Goal: Information Seeking & Learning: Check status

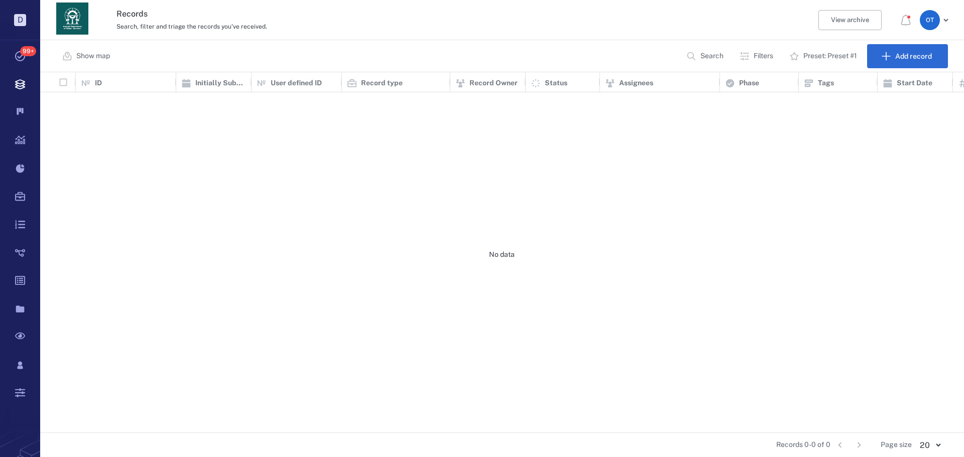
scroll to position [353, 917]
click at [711, 55] on p "Search" at bounding box center [711, 56] width 23 height 10
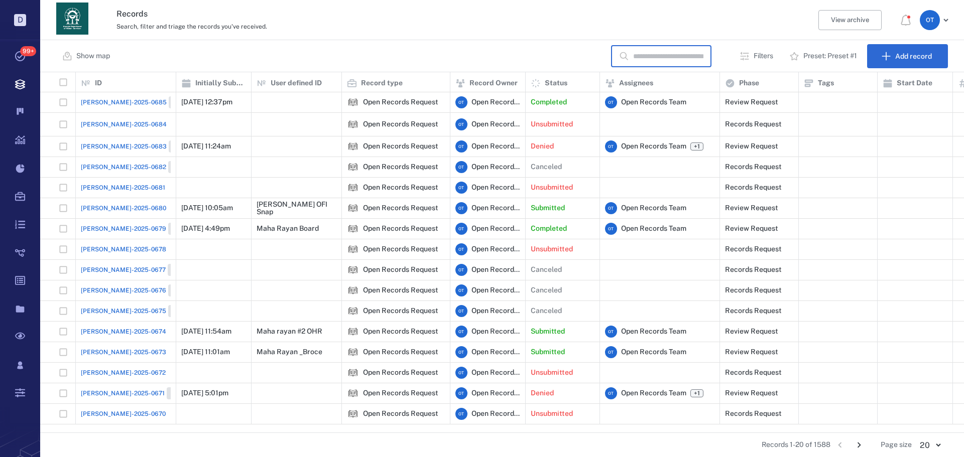
scroll to position [0, 0]
type input "****"
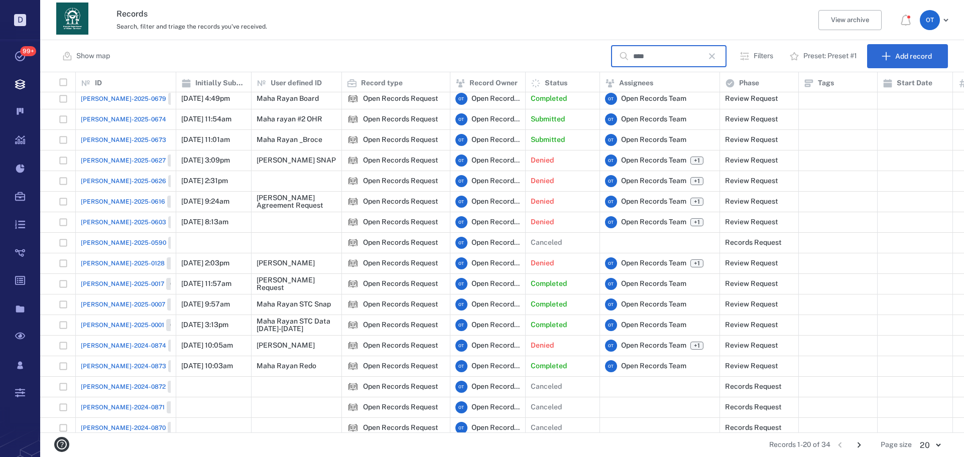
scroll to position [79, 0]
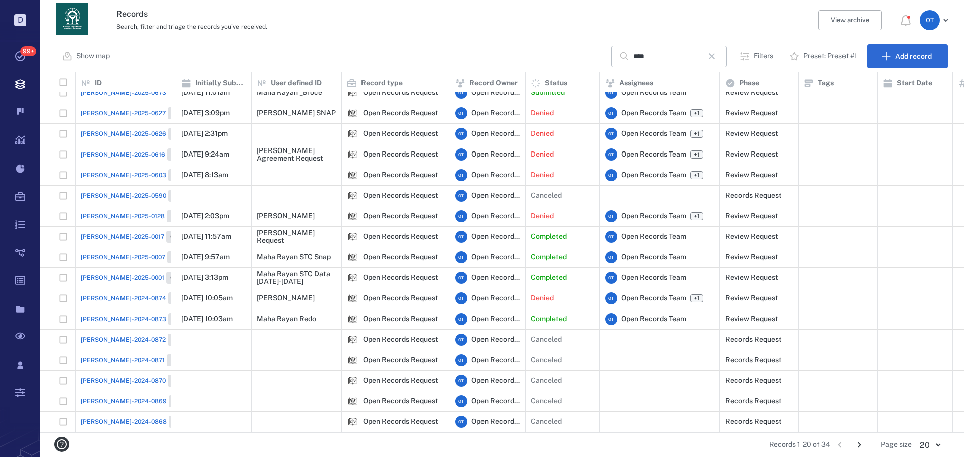
click at [852, 442] on button "Go to next page" at bounding box center [859, 445] width 16 height 16
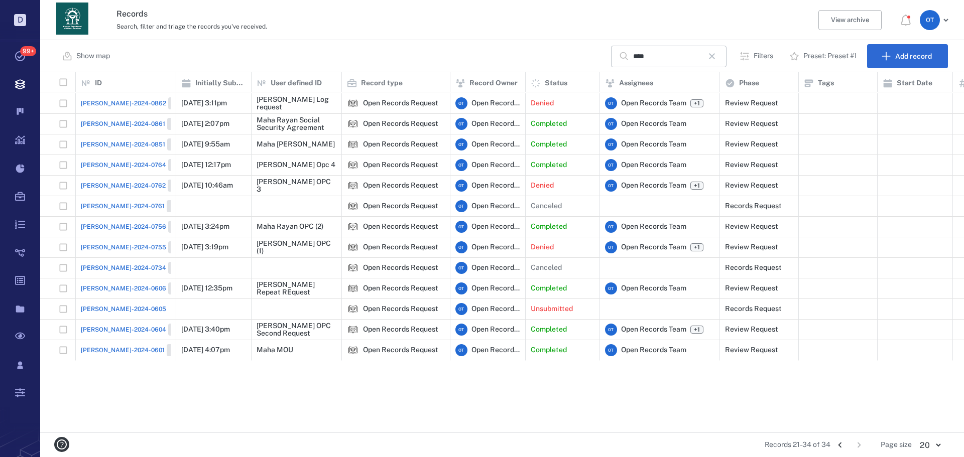
scroll to position [0, 0]
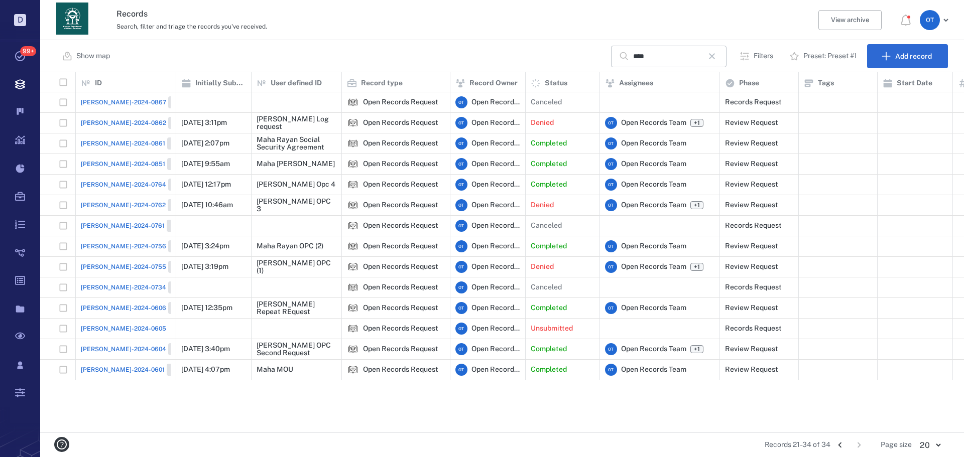
click at [106, 163] on span "[PERSON_NAME]-2024-0851" at bounding box center [123, 164] width 84 height 9
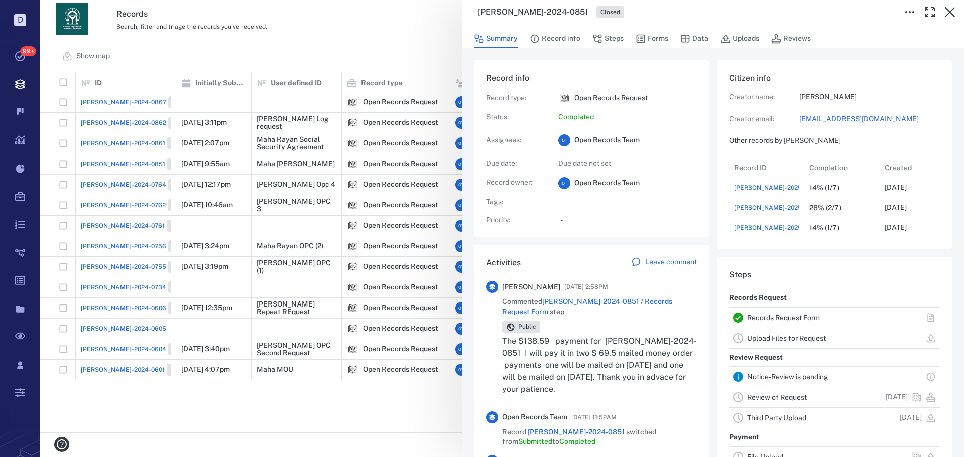
click at [517, 7] on h3 "[PERSON_NAME]-2024-0851" at bounding box center [533, 12] width 110 height 12
copy h3 "[PERSON_NAME]-2024-0851"
click at [434, 48] on div "[PERSON_NAME]-2024-0851 Closed Summary Record info Steps Forms Data Uploads Rev…" at bounding box center [502, 228] width 924 height 457
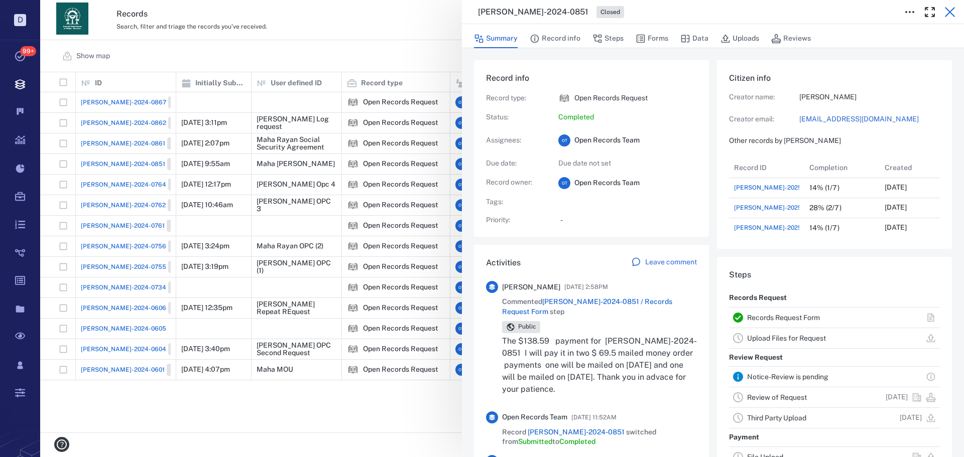
click at [957, 11] on button "button" at bounding box center [950, 12] width 20 height 20
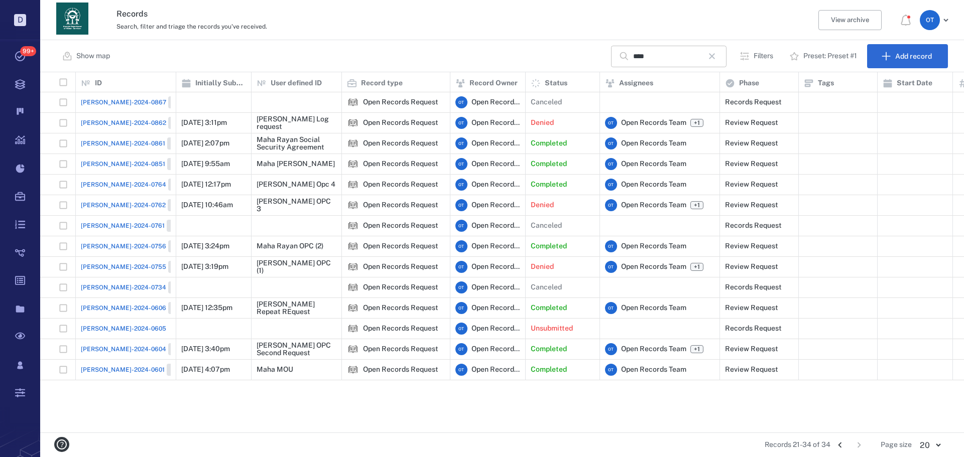
click at [708, 57] on button "button" at bounding box center [711, 56] width 17 height 17
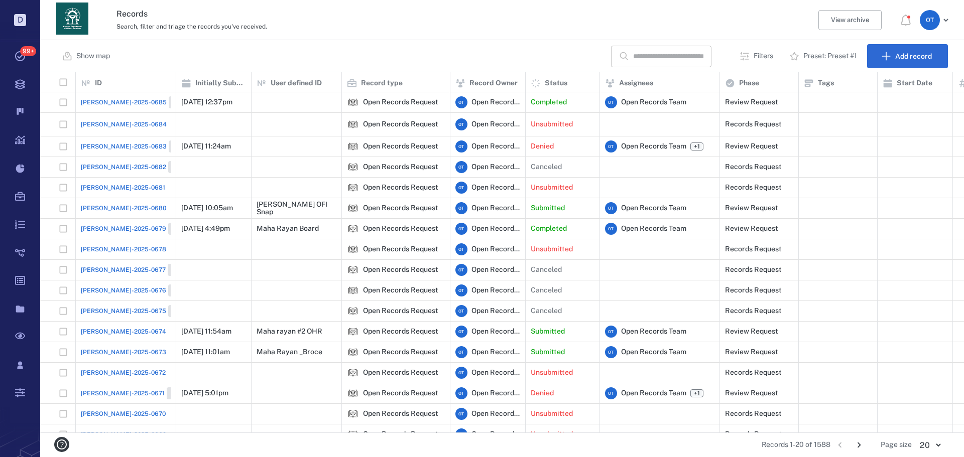
click at [675, 54] on input "text" at bounding box center [668, 57] width 70 height 22
paste input "**********"
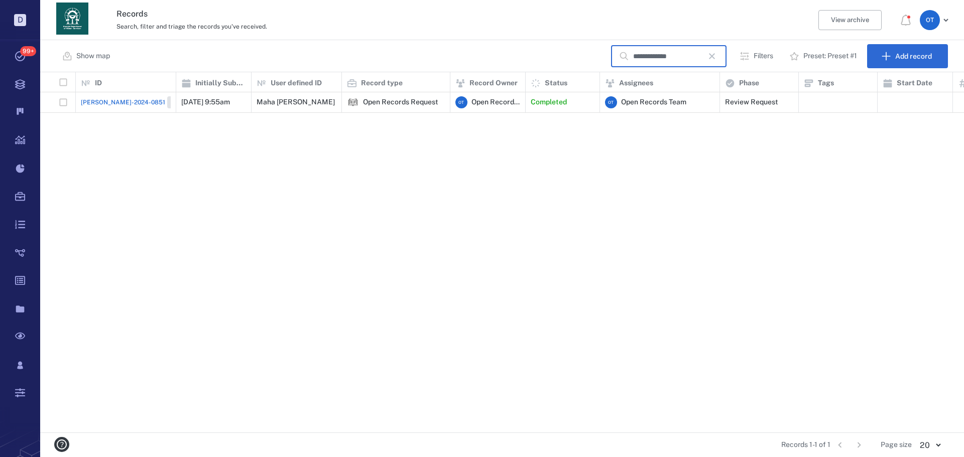
type input "**********"
click at [111, 101] on span "[PERSON_NAME]-2024-0851" at bounding box center [123, 102] width 84 height 9
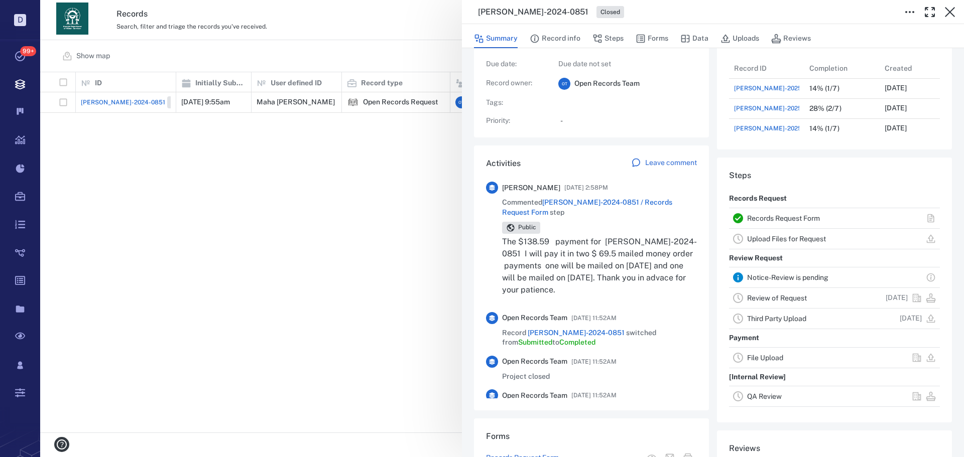
scroll to position [100, 0]
drag, startPoint x: 575, startPoint y: 38, endPoint x: 601, endPoint y: 38, distance: 25.6
click at [575, 38] on button "Record info" at bounding box center [555, 38] width 51 height 19
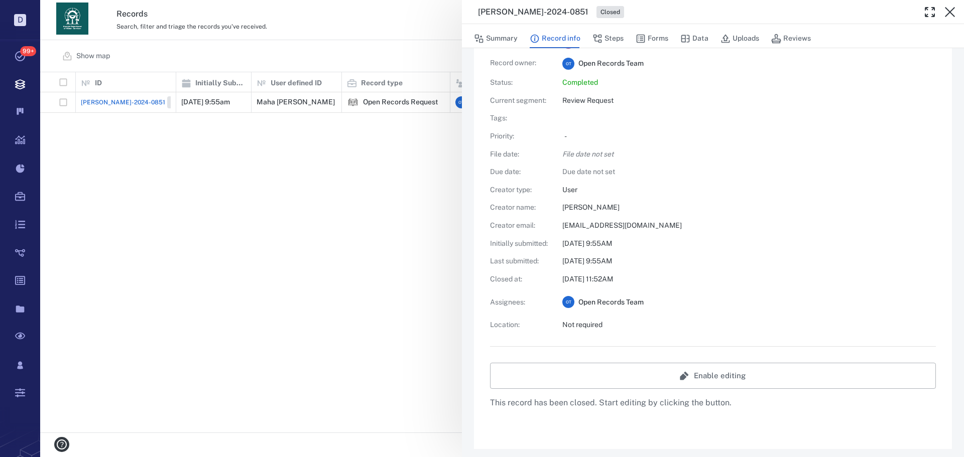
click at [627, 40] on div "Summary Record info Steps Forms Data Uploads Reviews" at bounding box center [713, 38] width 478 height 20
click at [647, 37] on button "Forms" at bounding box center [652, 38] width 33 height 19
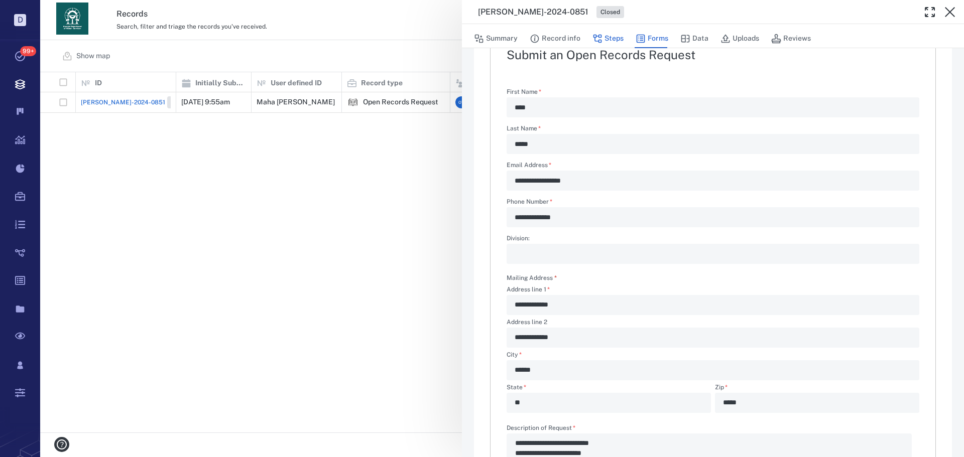
type textarea "*"
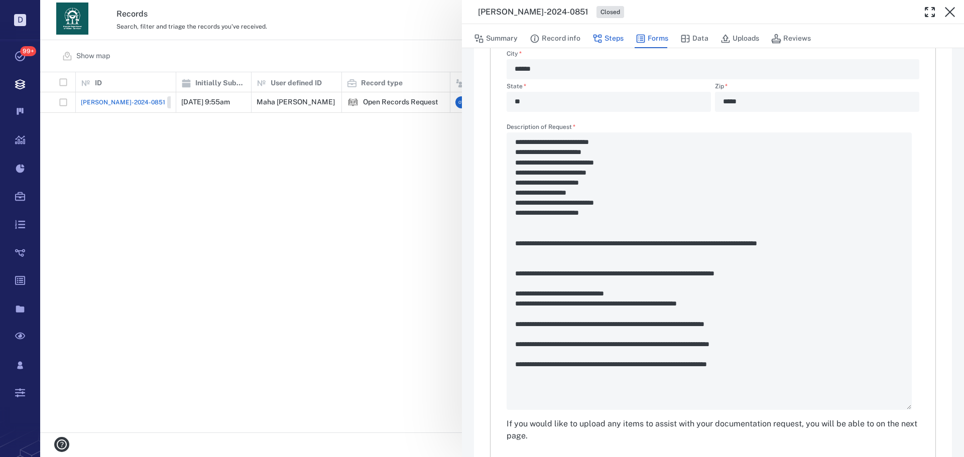
click at [612, 41] on button "Steps" at bounding box center [607, 38] width 31 height 19
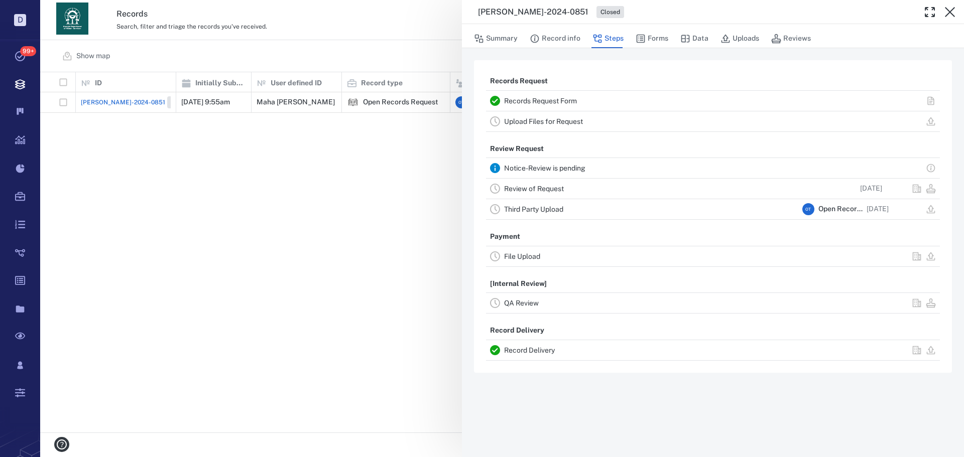
click at [524, 350] on link "Record Delivery" at bounding box center [529, 350] width 51 height 8
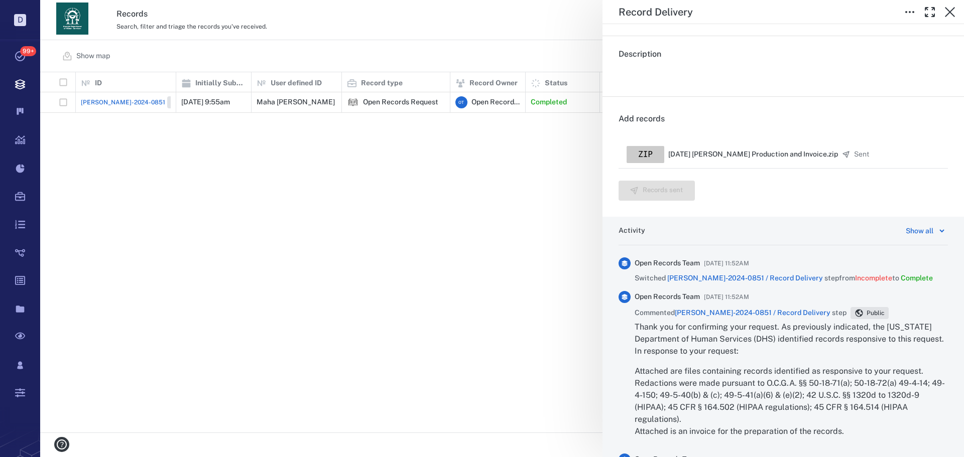
scroll to position [325, 0]
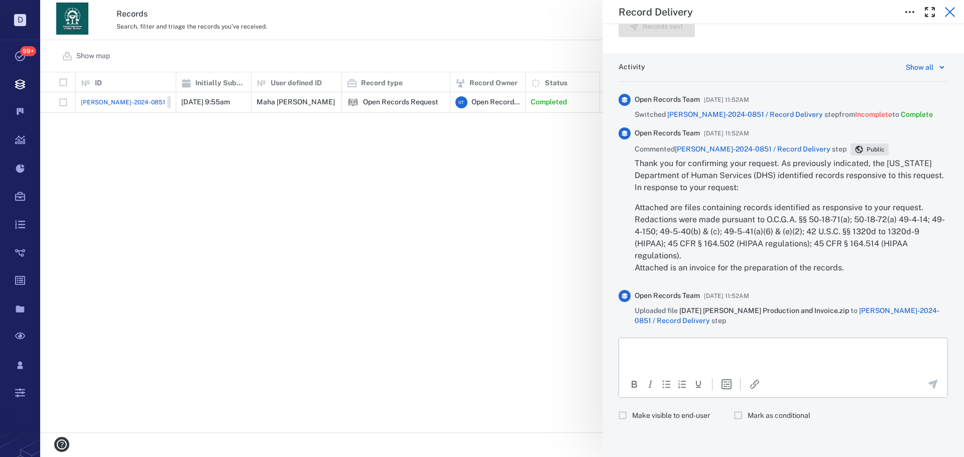
click at [952, 12] on icon "button" at bounding box center [950, 12] width 12 height 12
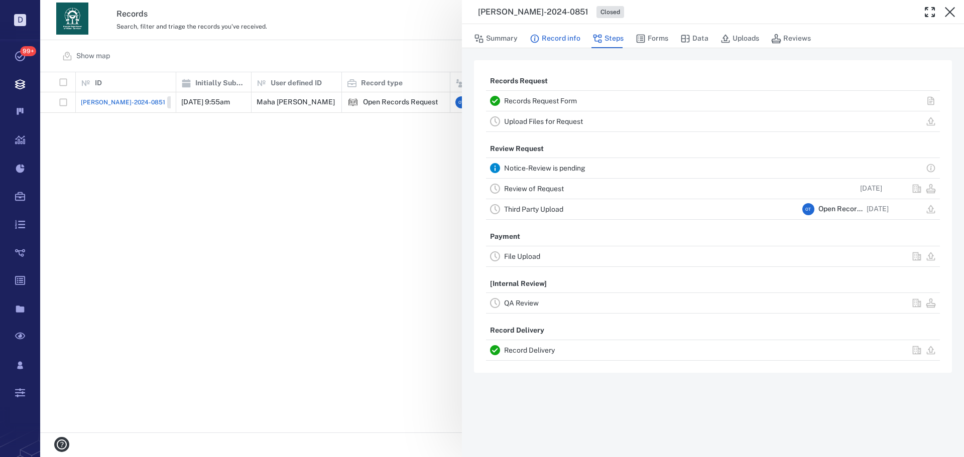
click at [556, 29] on div "Summary Record info Steps Forms Data Uploads Reviews" at bounding box center [713, 36] width 502 height 24
click at [553, 36] on button "Record info" at bounding box center [555, 38] width 51 height 19
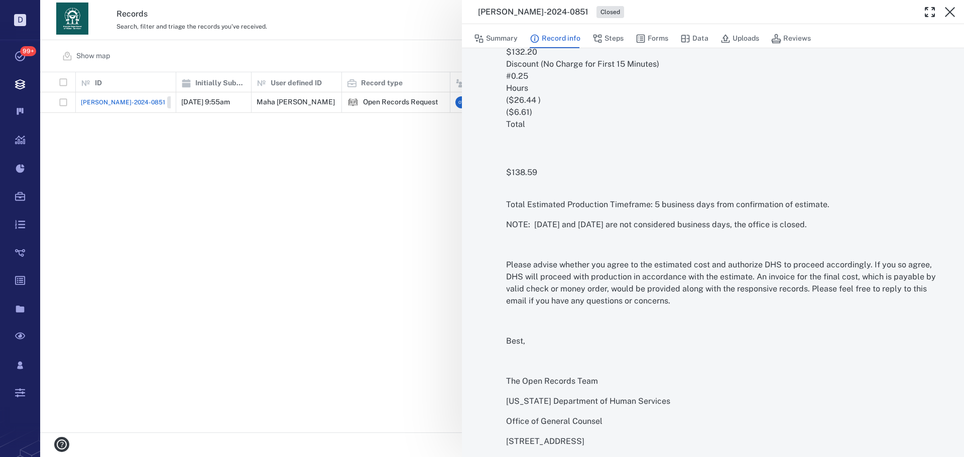
scroll to position [2611, 0]
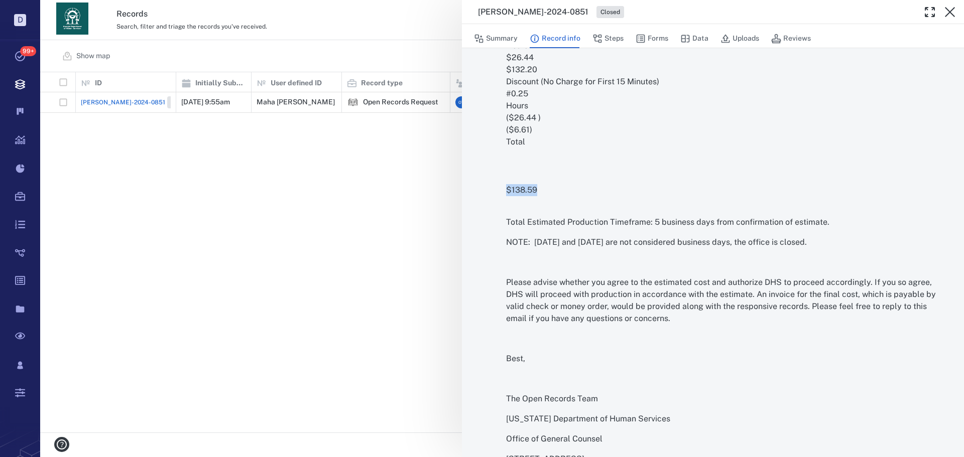
drag, startPoint x: 535, startPoint y: 201, endPoint x: 506, endPoint y: 197, distance: 29.5
copy p "$138.59"
click at [391, 217] on div "[PERSON_NAME]-2024-0851 Closed Summary Record info Steps Forms Data Uploads Rev…" at bounding box center [502, 228] width 924 height 457
click at [392, 165] on div "[PERSON_NAME]-2024-0851 Closed Summary Record info Steps Forms Data Uploads Rev…" at bounding box center [502, 228] width 924 height 457
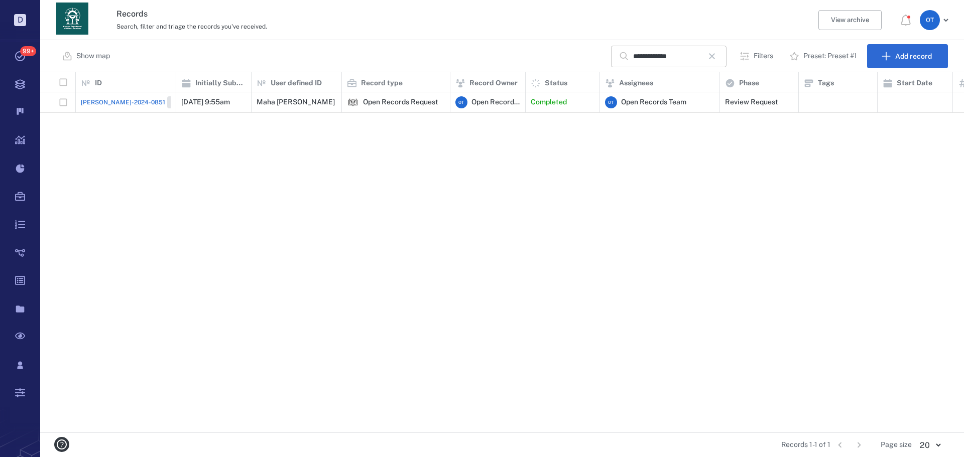
click at [721, 58] on button "button" at bounding box center [711, 56] width 17 height 17
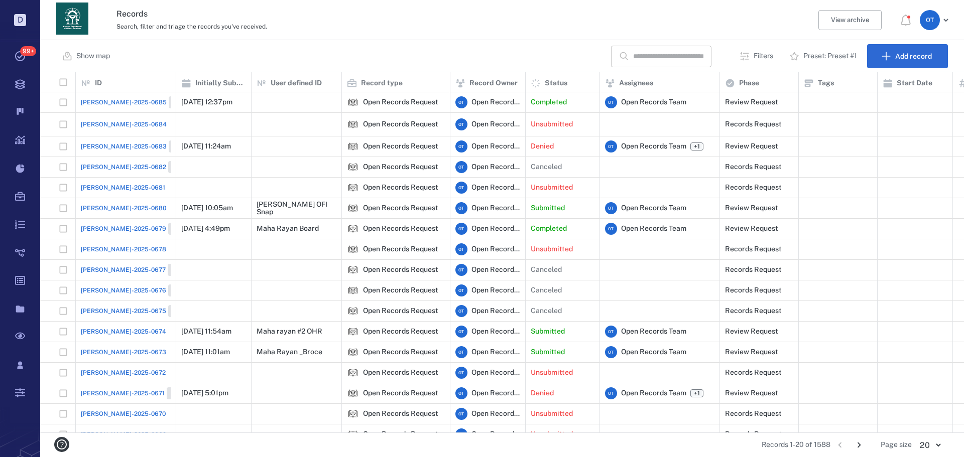
click at [680, 67] on div "​ Filters Preset: Preset #1 Add record" at bounding box center [779, 56] width 337 height 24
click at [682, 65] on input "text" at bounding box center [668, 57] width 70 height 22
type input "********"
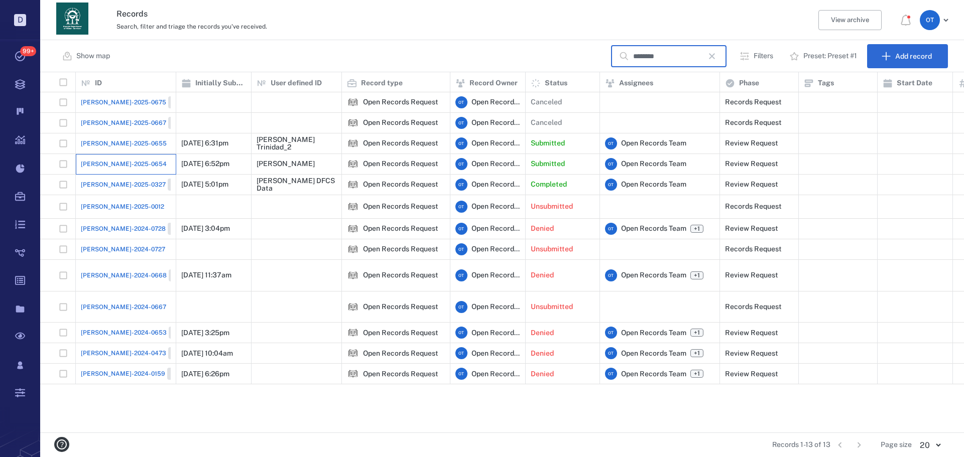
click at [112, 157] on div "[PERSON_NAME]-2025-0654" at bounding box center [126, 164] width 90 height 20
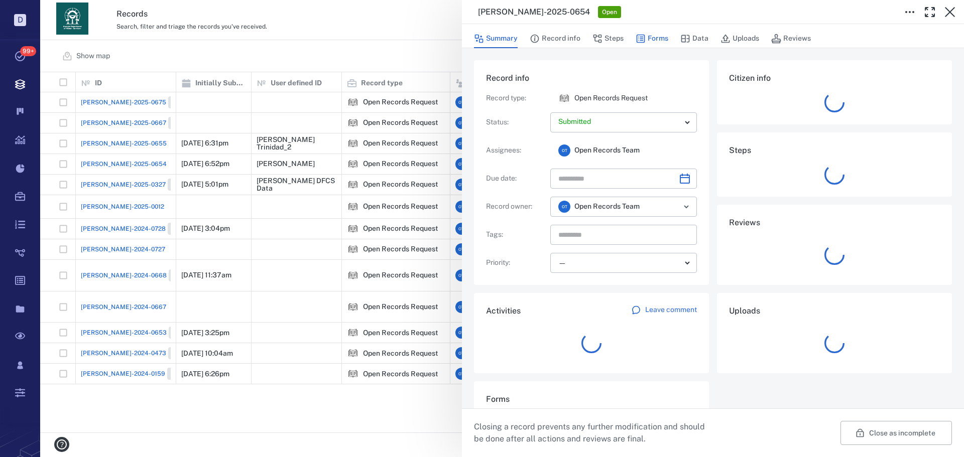
click at [656, 40] on button "Forms" at bounding box center [652, 38] width 33 height 19
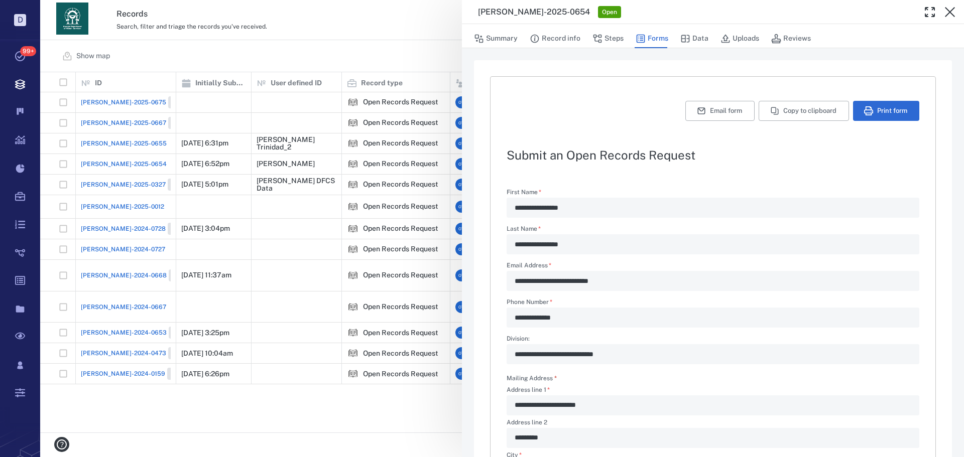
scroll to position [242, 0]
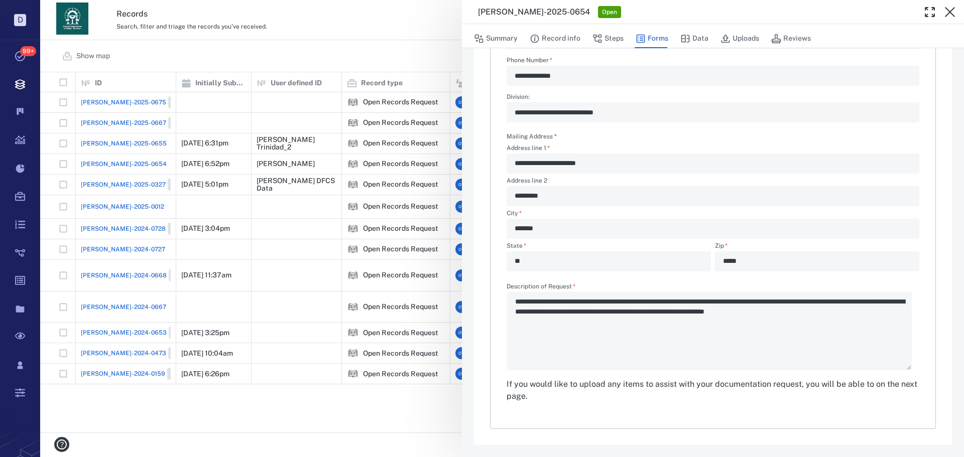
click at [368, 50] on div "**********" at bounding box center [502, 228] width 924 height 457
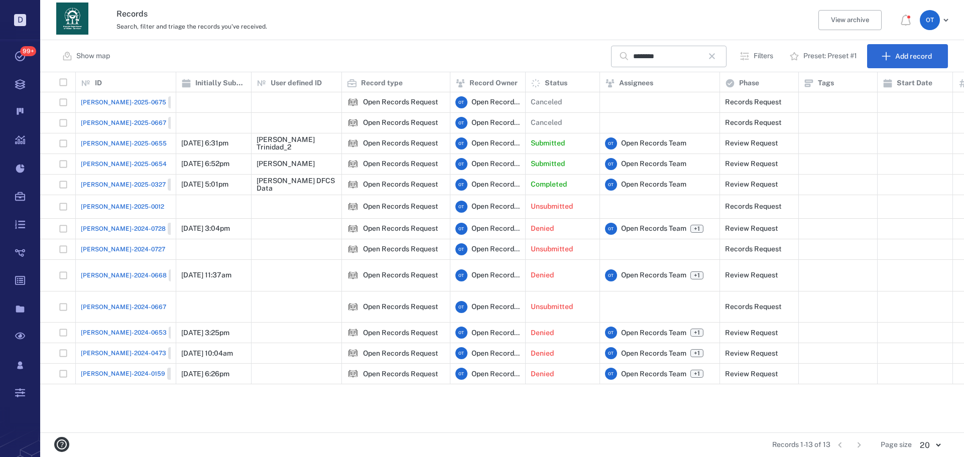
click at [124, 145] on span "[PERSON_NAME]-2025-0655" at bounding box center [124, 143] width 86 height 9
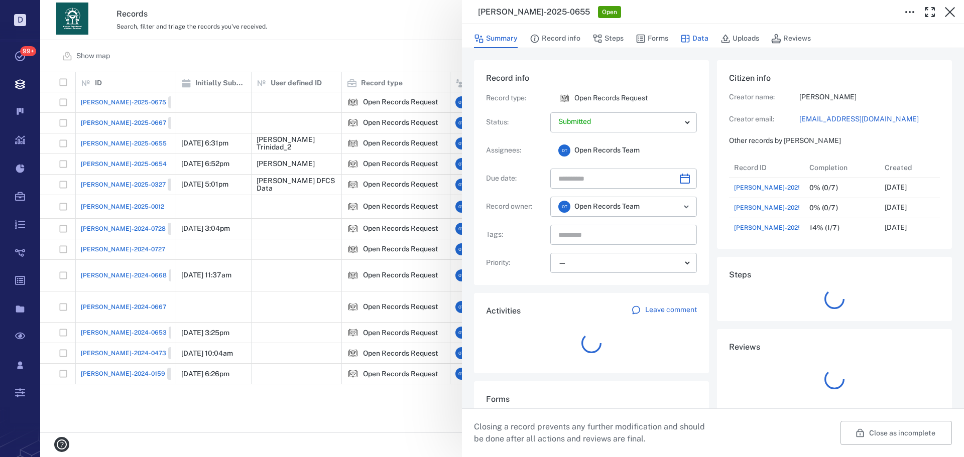
scroll to position [100, 192]
drag, startPoint x: 681, startPoint y: 37, endPoint x: 651, endPoint y: 37, distance: 30.6
click at [681, 37] on icon "button" at bounding box center [685, 39] width 10 height 10
click at [651, 37] on button "Forms" at bounding box center [652, 38] width 33 height 19
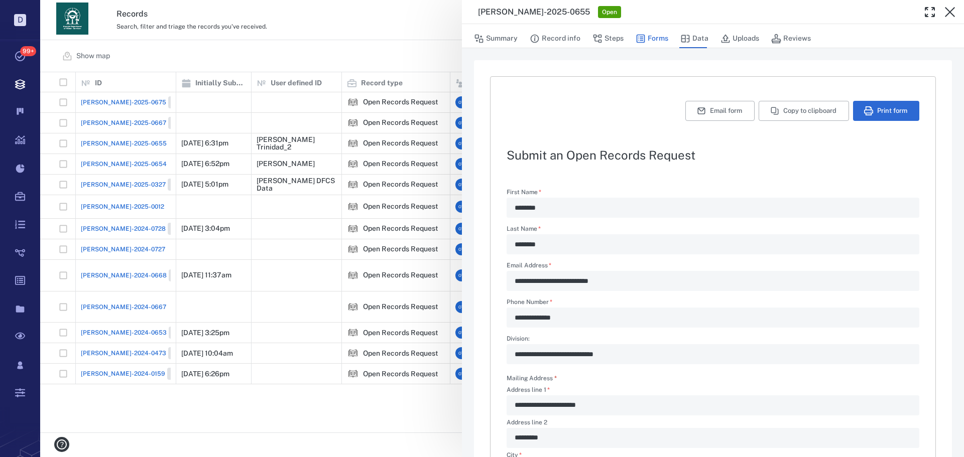
type textarea "*"
